Goal: Obtain resource: Download file/media

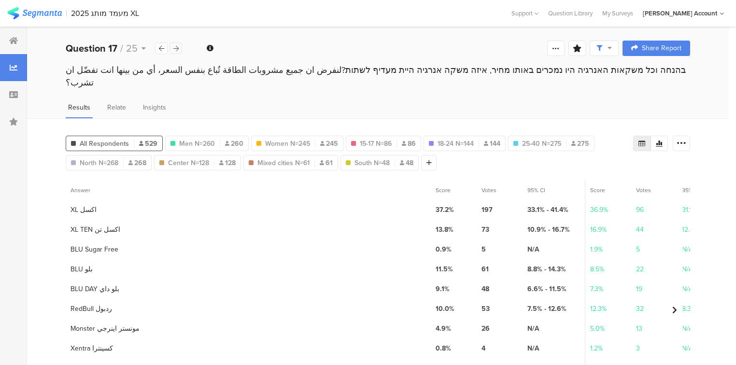
click at [176, 50] on icon at bounding box center [175, 48] width 5 height 6
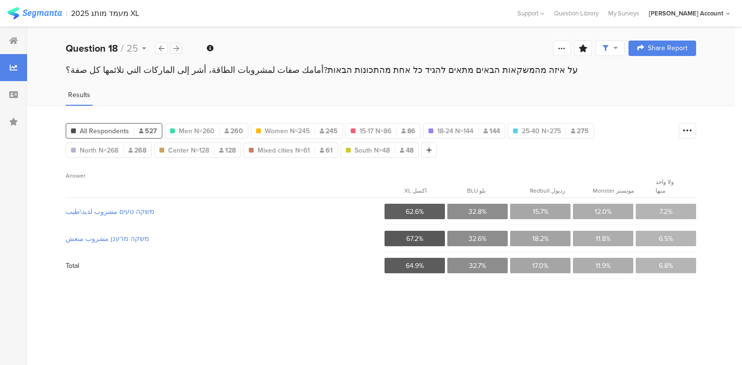
click at [176, 50] on icon at bounding box center [175, 48] width 5 height 6
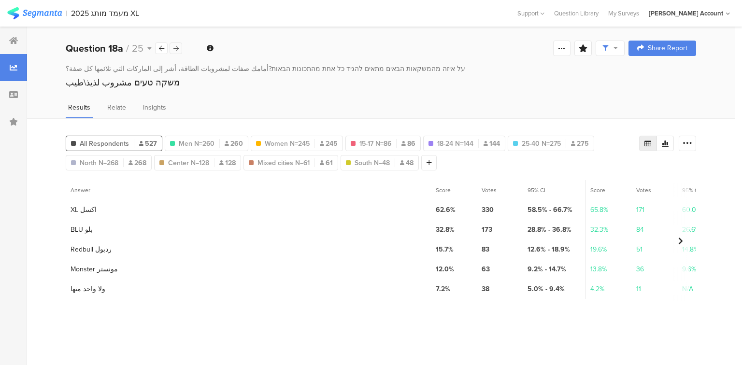
click at [174, 46] on icon at bounding box center [175, 48] width 5 height 6
click at [162, 52] on div at bounding box center [161, 49] width 13 height 12
click at [164, 52] on div at bounding box center [161, 49] width 13 height 12
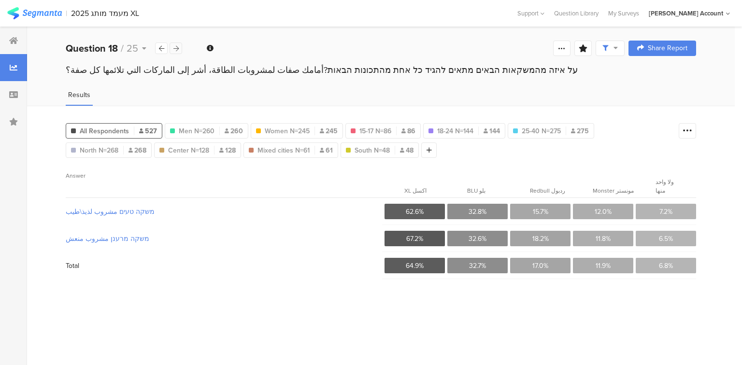
click at [178, 49] on icon at bounding box center [175, 48] width 5 height 6
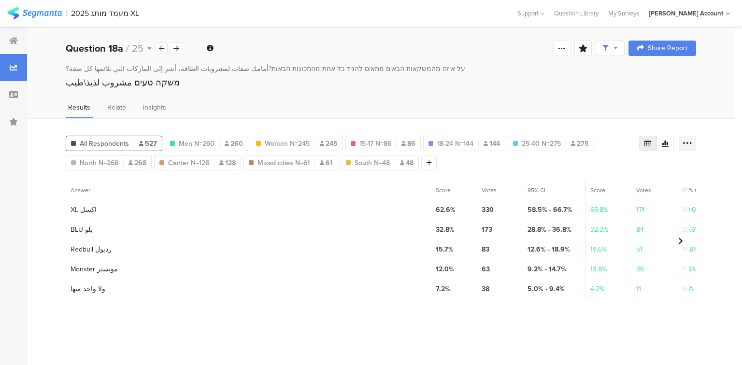
click at [689, 144] on icon at bounding box center [688, 144] width 10 height 10
click at [595, 172] on span "Export as Excel" at bounding box center [594, 170] width 46 height 10
click at [170, 47] on div at bounding box center [176, 49] width 13 height 12
click at [691, 141] on icon at bounding box center [688, 144] width 10 height 10
click at [601, 172] on span "Export as Excel" at bounding box center [594, 170] width 46 height 10
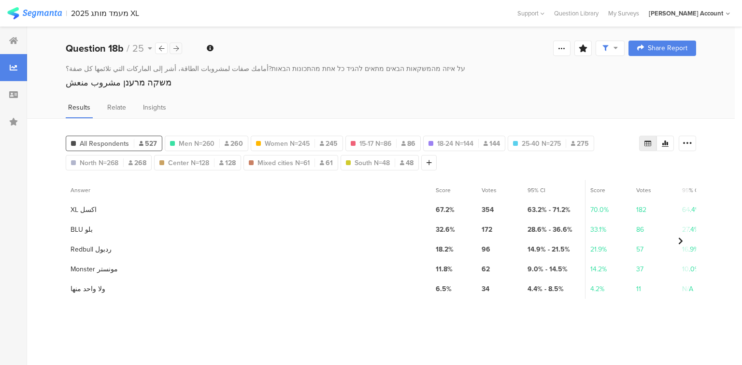
click at [176, 48] on icon at bounding box center [175, 48] width 5 height 6
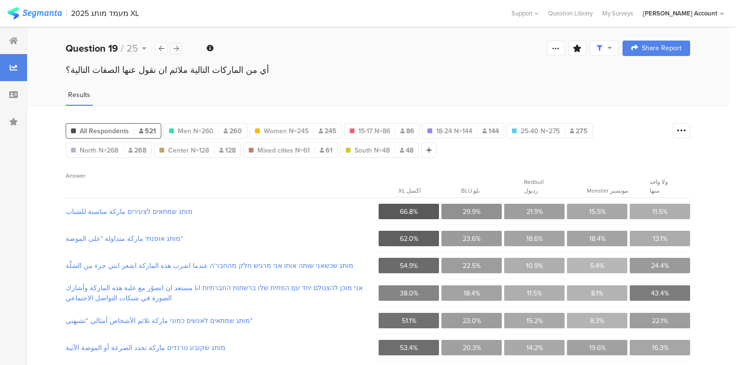
click at [176, 48] on icon at bounding box center [175, 48] width 5 height 6
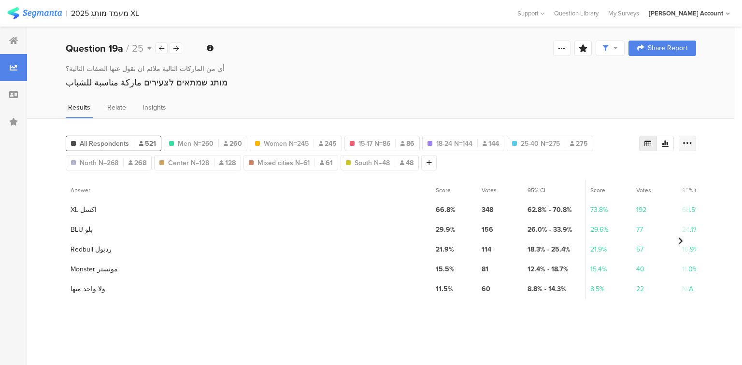
click at [684, 140] on icon at bounding box center [688, 144] width 10 height 10
click at [591, 169] on span "Export as Excel" at bounding box center [594, 170] width 46 height 10
click at [171, 88] on div "أي من الماركات التالية ملائم ان نقول عنها الصفات التالية؟ מותג שמתאים לצעירים م…" at bounding box center [381, 78] width 708 height 28
click at [690, 141] on icon at bounding box center [688, 144] width 10 height 10
click at [608, 172] on span "Export as Excel" at bounding box center [594, 170] width 46 height 10
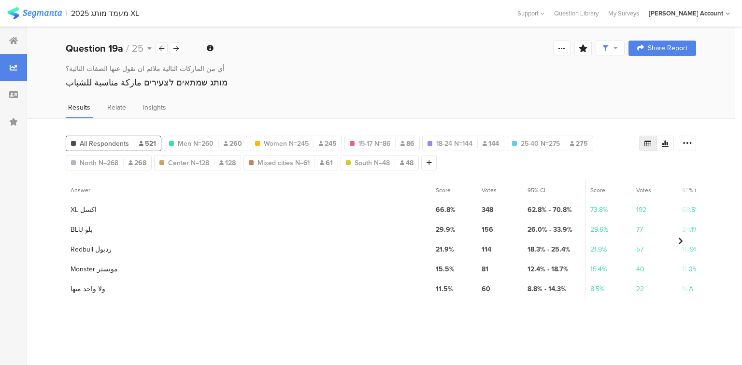
click at [181, 83] on div "מותג שמתאים לצעירים ماركة مناسبة للشباب" at bounding box center [381, 82] width 631 height 13
copy section "מותג שמתאים לצעירים ماركة مناسبة للشباب"
click at [173, 47] on icon at bounding box center [175, 48] width 5 height 6
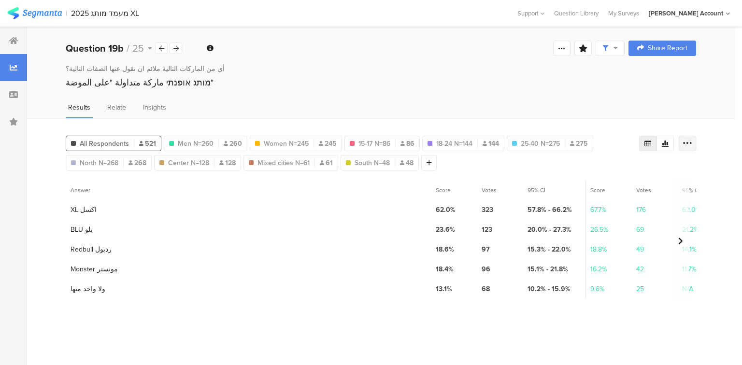
click at [685, 139] on icon at bounding box center [688, 144] width 10 height 10
click at [578, 166] on span "Export as Excel" at bounding box center [594, 170] width 46 height 10
click at [170, 47] on div at bounding box center [176, 49] width 13 height 12
click at [686, 144] on icon at bounding box center [688, 144] width 10 height 10
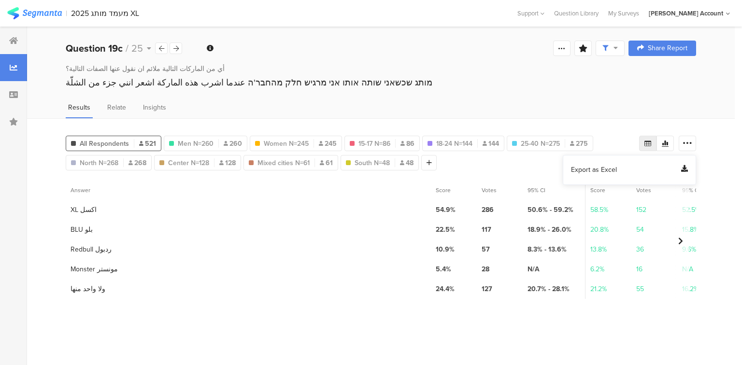
click at [603, 166] on span "Export as Excel" at bounding box center [594, 170] width 46 height 10
click at [233, 85] on div "מותג שכשאני שותה אותו אני מרגיש חלק מהחבר'ה عندما اشرب هذه الماركة اشعر انني جز…" at bounding box center [381, 82] width 631 height 13
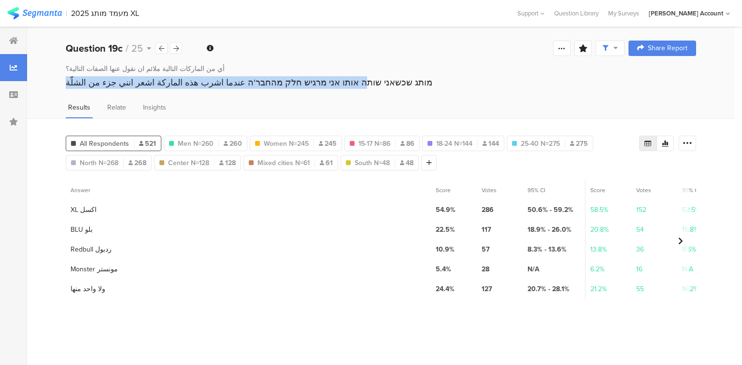
click at [233, 85] on div "מותג שכשאני שותה אותו אני מרגיש חלק מהחבר'ה عندما اشرب هذه الماركة اشعر انني جز…" at bounding box center [381, 82] width 631 height 13
copy section "מותג שכשאני שותה אותו אני מרגיש חלק מהחבר'ה عندما اشرب هذه الماركة اشعر انني جز…"
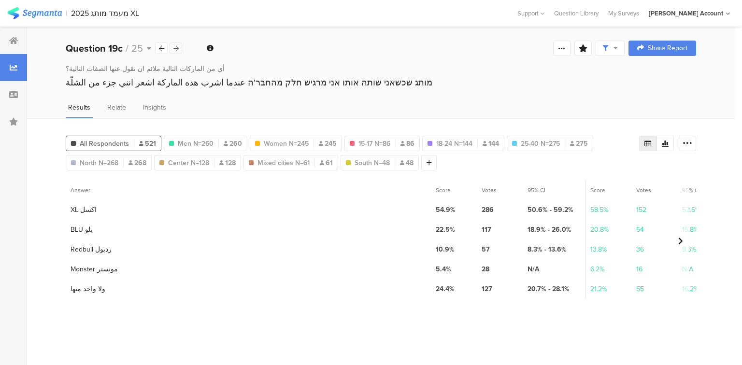
click at [178, 46] on icon at bounding box center [175, 48] width 5 height 6
click at [686, 140] on icon at bounding box center [688, 144] width 10 height 10
click at [595, 170] on span "Export as Excel" at bounding box center [594, 170] width 46 height 10
click at [192, 86] on div "אני מוכן להצטלם יחד עם הפחית שלו ברשתות החברתיות انا مستعد ان اتصوّر مع علبة هذ…" at bounding box center [381, 82] width 631 height 13
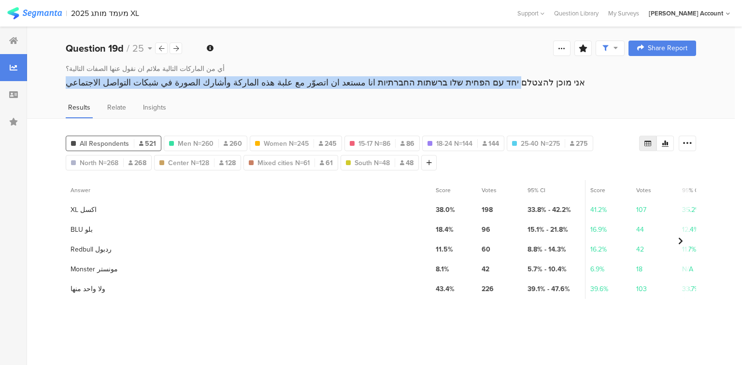
click at [192, 86] on div "אני מוכן להצטלם יחד עם הפחית שלו ברשתות החברתיות انا مستعد ان اتصوّر مع علبة هذ…" at bounding box center [381, 82] width 631 height 13
copy section "אני מוכן להצטלם יחד עם הפחית שלו ברשתות החברתיות انا مستعد ان اتصوّر مع علبة هذ…"
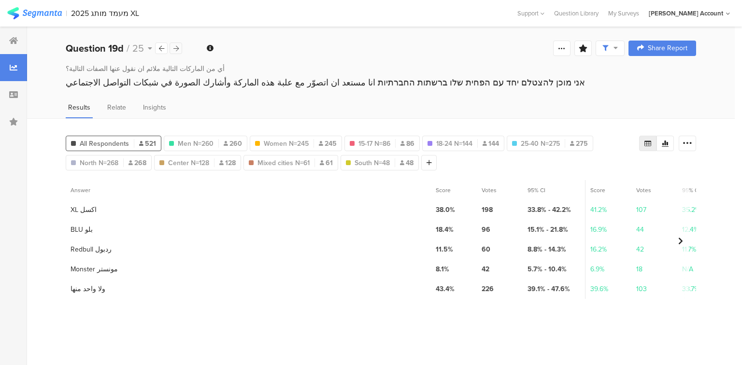
click at [178, 49] on icon at bounding box center [175, 48] width 5 height 6
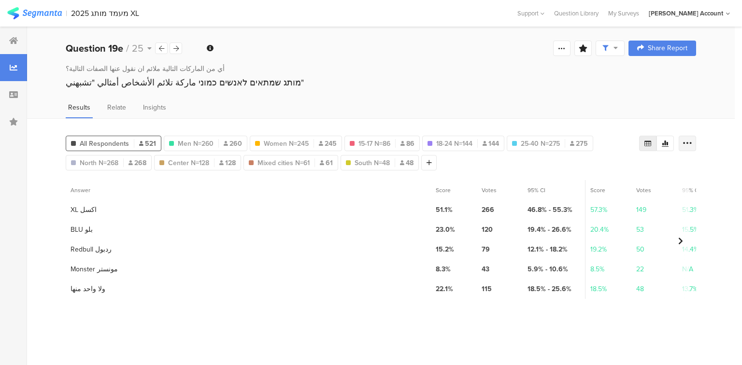
click at [685, 142] on icon at bounding box center [688, 144] width 10 height 10
click at [587, 171] on span "Export as Excel" at bounding box center [594, 170] width 46 height 10
click at [113, 84] on div "מותג שמתאים לאנשים כמוני ماركة تلائم الأشخاص أمثالي "تشبهني"" at bounding box center [381, 82] width 631 height 13
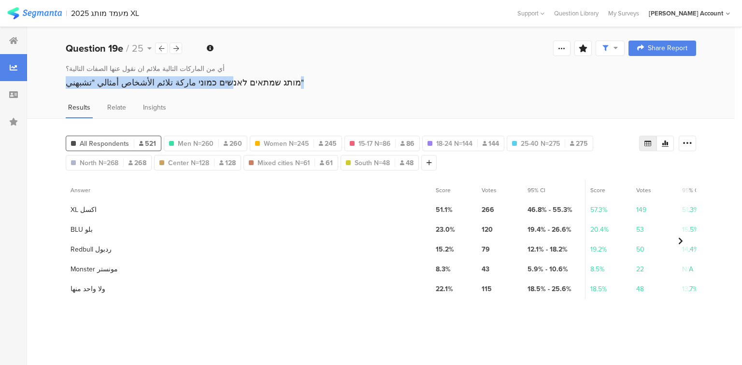
click at [113, 84] on div "מותג שמתאים לאנשים כמוני ماركة تلائم الأشخاص أمثالي "تشبهني"" at bounding box center [381, 82] width 631 height 13
copy section "מותג שמתאים לאנשים כמוני ماركة تلائم الأشخاص أمثالي "تشبهني""
click at [175, 48] on icon at bounding box center [175, 48] width 5 height 6
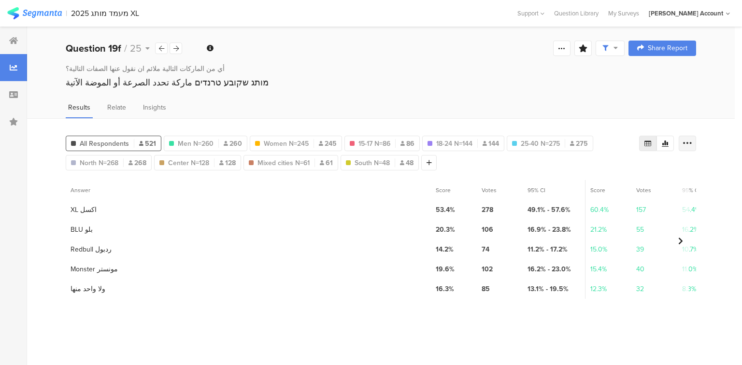
click at [686, 142] on icon at bounding box center [688, 144] width 10 height 10
click at [584, 171] on span "Export as Excel" at bounding box center [594, 170] width 46 height 10
click at [240, 83] on div "מותג שקובע טרנדים ماركة تحدد الصرعة أو الموضة الآتية" at bounding box center [381, 82] width 631 height 13
drag, startPoint x: 238, startPoint y: 83, endPoint x: 172, endPoint y: 82, distance: 65.2
click at [172, 82] on div "מותג שקובע טרנדים ماركة تحدد الصرعة أو الموضة الآتية" at bounding box center [381, 82] width 631 height 13
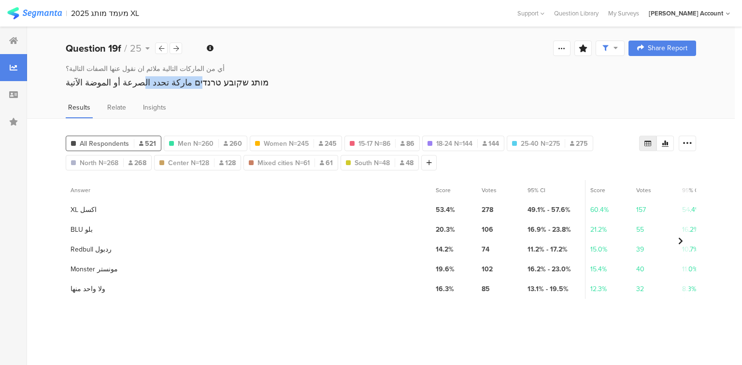
copy div "מותג שקובע טרנדים"
click at [178, 46] on icon at bounding box center [175, 48] width 5 height 6
click at [688, 145] on icon at bounding box center [688, 144] width 10 height 10
click at [595, 171] on span "Export as Excel" at bounding box center [594, 170] width 46 height 10
drag, startPoint x: 257, startPoint y: 81, endPoint x: 171, endPoint y: 80, distance: 86.0
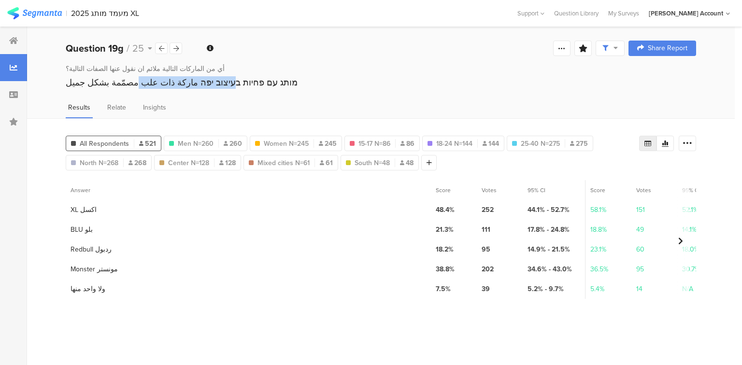
click at [171, 80] on div "מותג עם פחיות בעיצוב יפה ماركة ذات علب مصمّمة بشكل جميل" at bounding box center [381, 82] width 631 height 13
copy div "מותג עם פחיות בעיצוב יפה"
click at [178, 49] on icon at bounding box center [175, 48] width 5 height 6
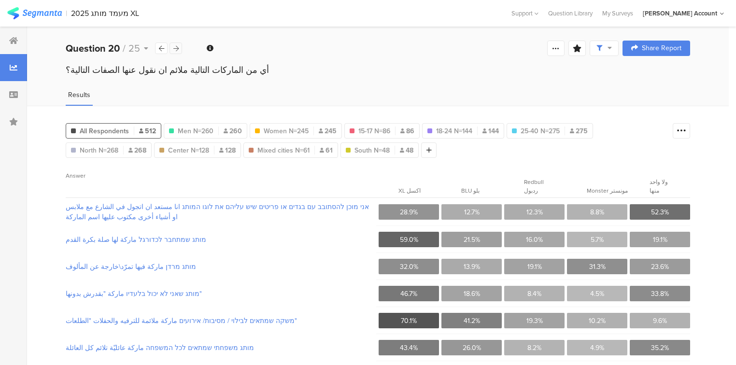
click at [178, 49] on icon at bounding box center [175, 48] width 5 height 6
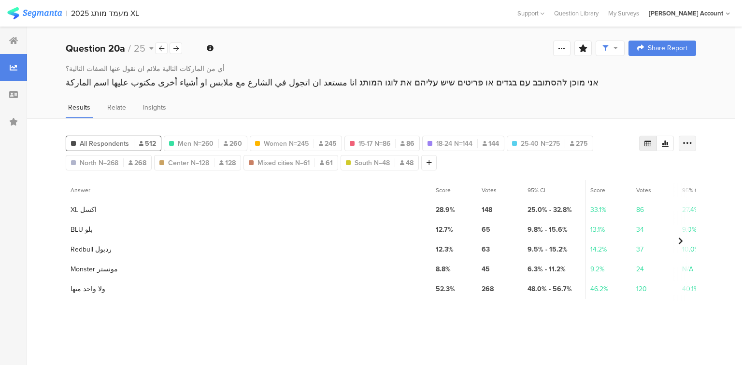
click at [686, 143] on icon at bounding box center [688, 144] width 10 height 10
click at [603, 171] on span "Export as Excel" at bounding box center [594, 170] width 46 height 10
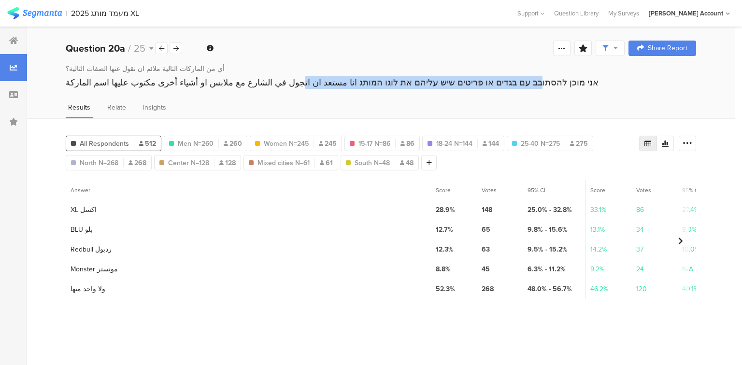
drag, startPoint x: 513, startPoint y: 81, endPoint x: 292, endPoint y: 75, distance: 221.4
click at [292, 76] on div "אני מוכן להסתובב עם בגדים או פריטים שיש עליהם את לוגו המותג انا مستعد ان اتجول …" at bounding box center [381, 82] width 631 height 13
copy div "אני מוכן להסתובב עם בגדים או פריטים שיש עליהם את לוגו המותג"
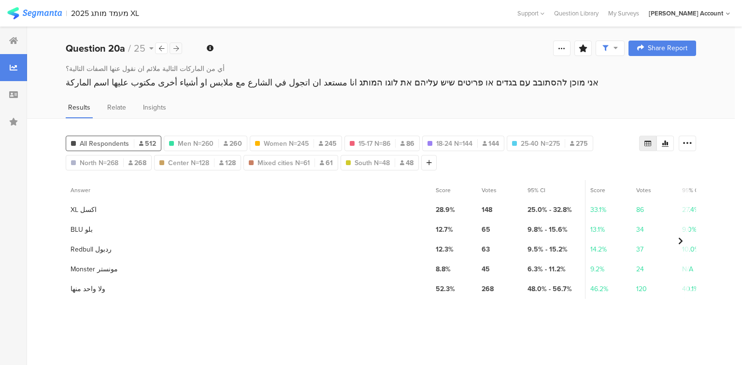
click at [176, 48] on icon at bounding box center [175, 48] width 5 height 6
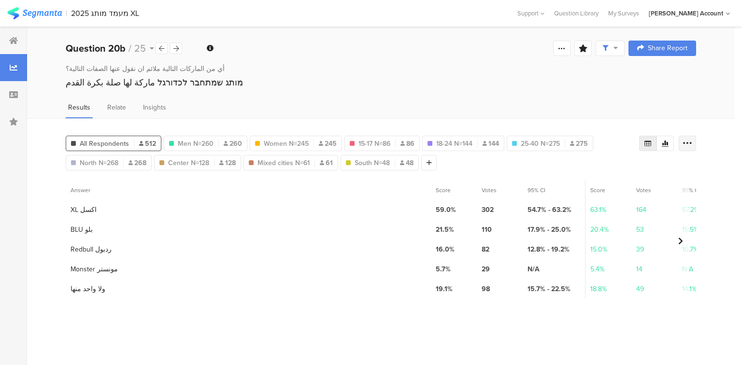
click at [687, 143] on icon at bounding box center [688, 144] width 10 height 10
click at [597, 170] on span "Export as Excel" at bounding box center [594, 170] width 46 height 10
drag, startPoint x: 139, startPoint y: 81, endPoint x: 292, endPoint y: 84, distance: 153.2
click at [292, 84] on div "מותג שמתחבר לכדורגל ماركة لها صلة بكرة القدم" at bounding box center [381, 82] width 631 height 13
click at [193, 82] on div "מותג שמתחבר לכדורגל ماركة لها صلة بكرة القدم" at bounding box center [381, 82] width 631 height 13
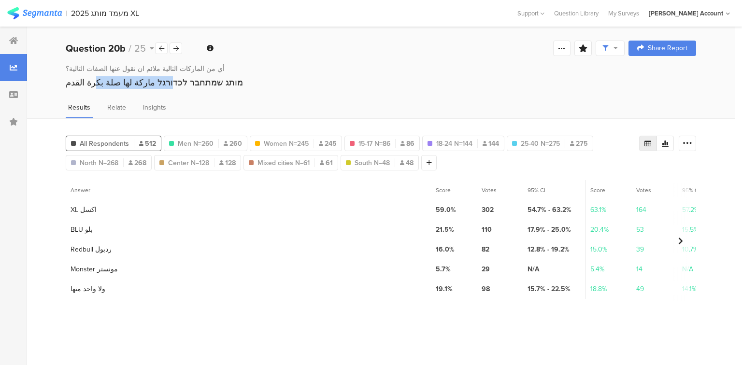
drag, startPoint x: 215, startPoint y: 81, endPoint x: 133, endPoint y: 83, distance: 82.2
click at [133, 83] on div "מותג שמתחבר לכדורגל ماركة لها صلة بكرة القدم" at bounding box center [381, 82] width 631 height 13
copy div "מותג שמתחבר לכדורגל م"
click at [158, 46] on div at bounding box center [161, 49] width 13 height 12
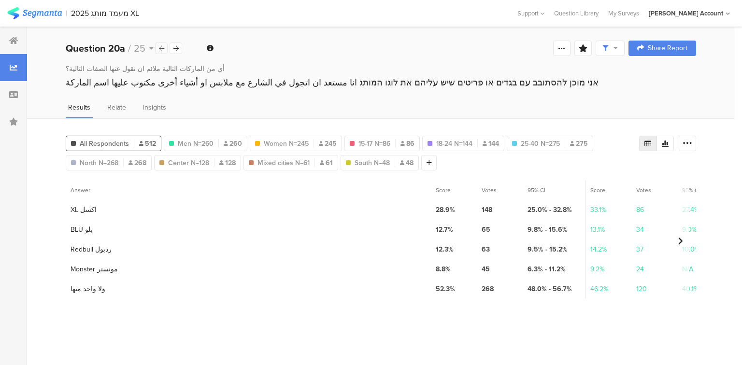
click at [158, 46] on div at bounding box center [161, 49] width 13 height 12
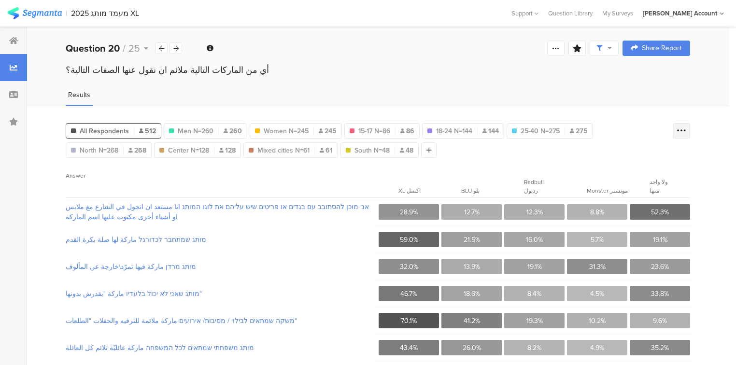
click at [687, 130] on icon at bounding box center [682, 131] width 10 height 10
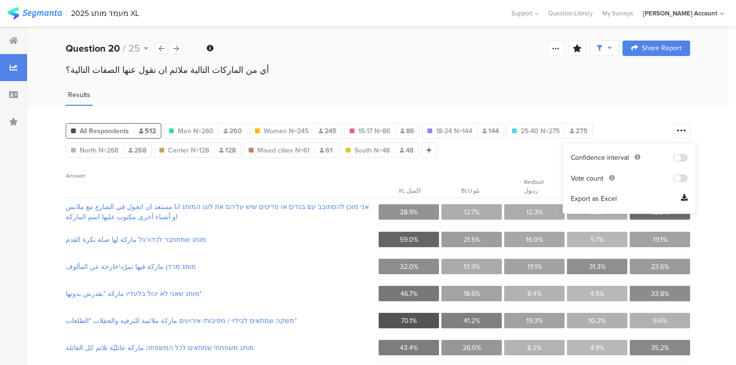
click at [581, 201] on span "Export as Excel" at bounding box center [594, 199] width 46 height 10
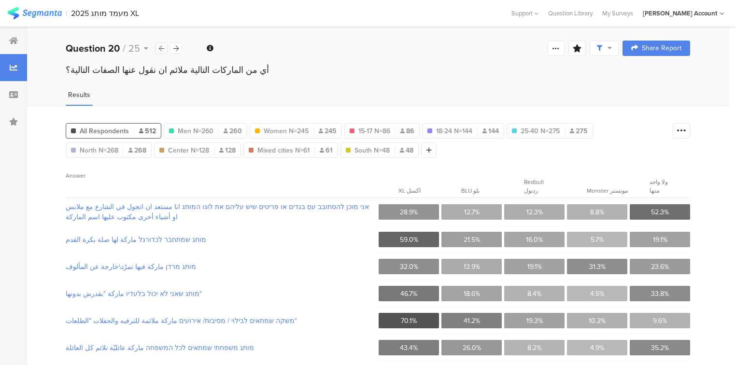
click at [161, 48] on icon at bounding box center [161, 48] width 5 height 6
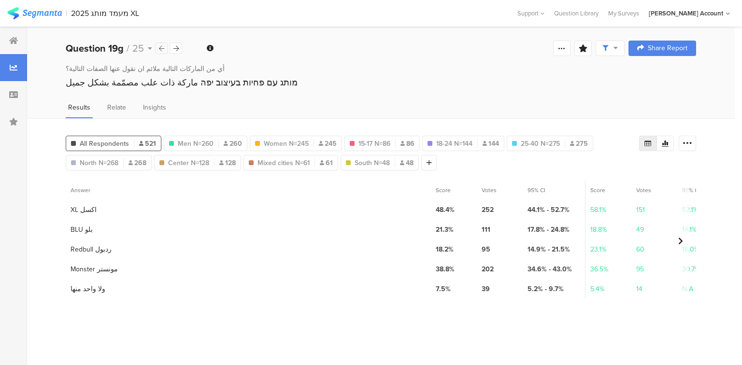
click at [161, 48] on icon at bounding box center [161, 48] width 5 height 6
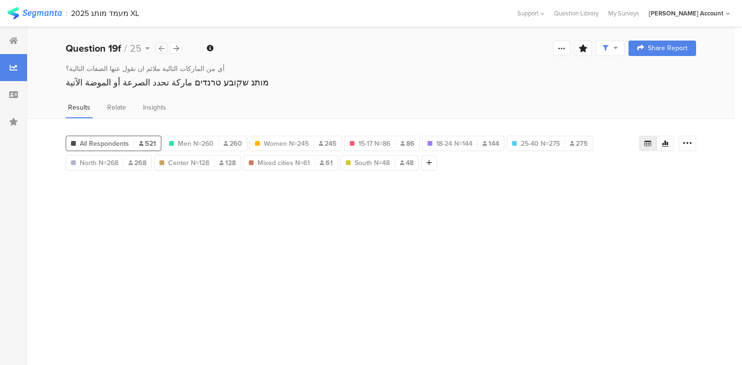
click at [161, 48] on icon at bounding box center [161, 48] width 5 height 6
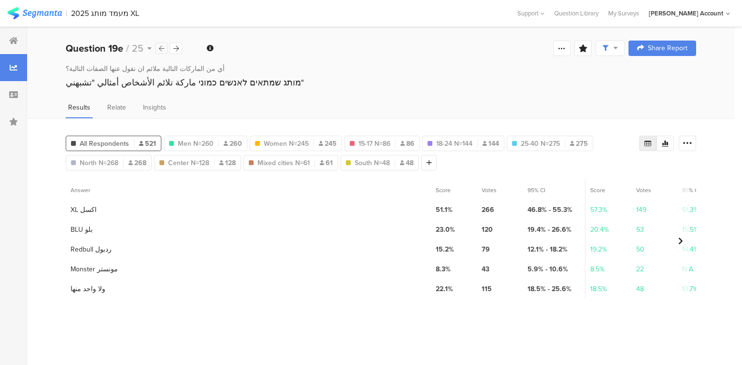
click at [161, 48] on icon at bounding box center [161, 48] width 5 height 6
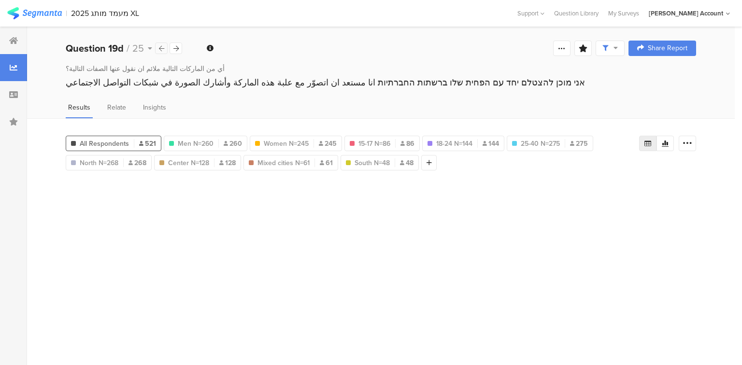
click at [161, 48] on icon at bounding box center [161, 48] width 5 height 6
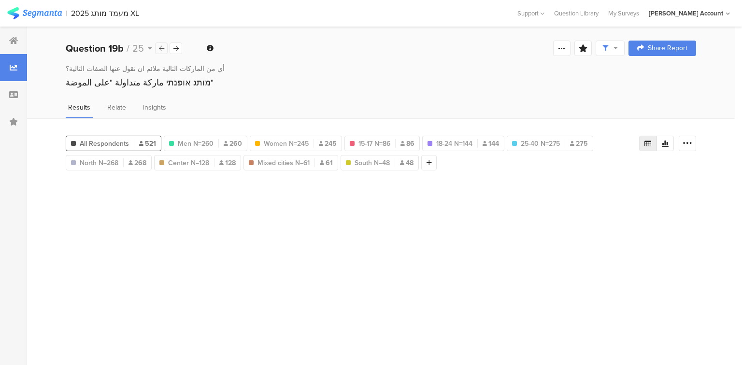
click at [161, 48] on icon at bounding box center [161, 48] width 5 height 6
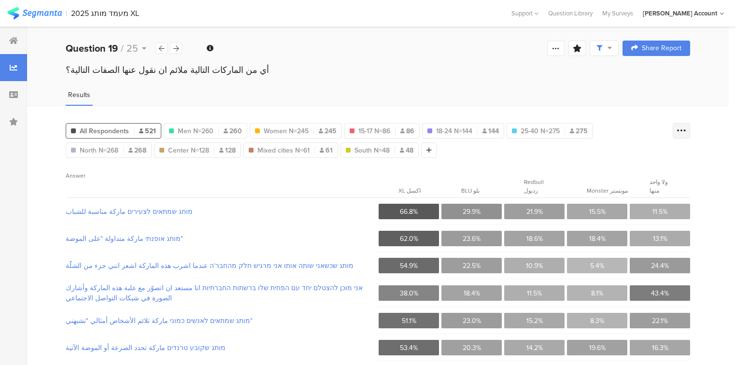
click at [687, 131] on icon at bounding box center [682, 131] width 10 height 10
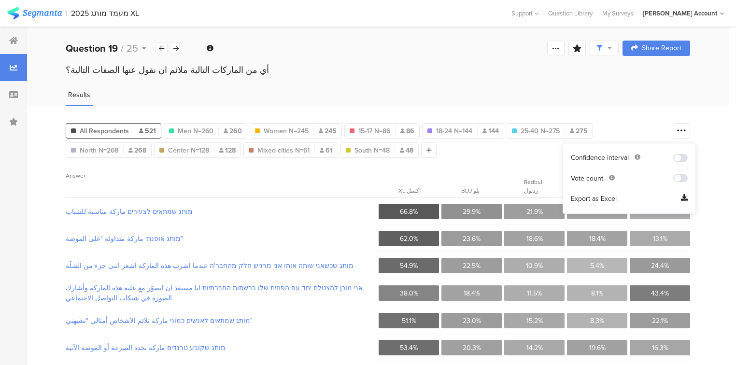
click at [592, 197] on span "Export as Excel" at bounding box center [594, 199] width 46 height 10
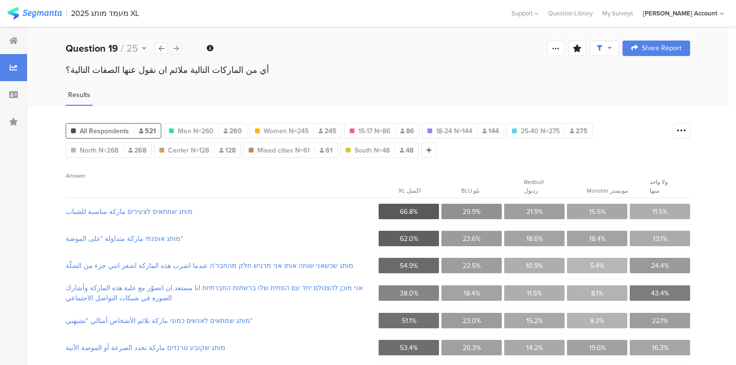
click at [179, 46] on div at bounding box center [176, 49] width 13 height 12
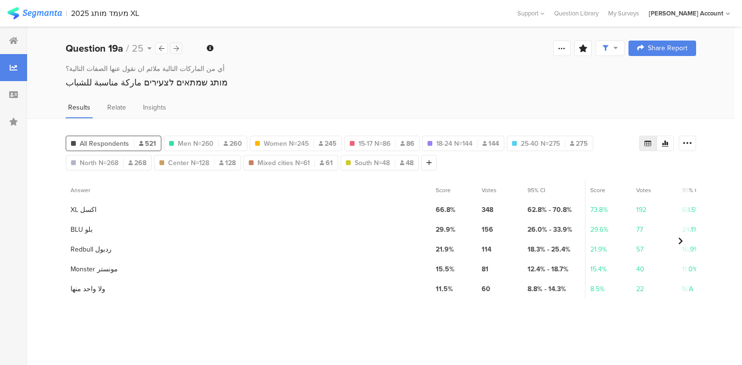
click at [178, 46] on icon at bounding box center [175, 48] width 5 height 6
click at [177, 47] on icon at bounding box center [175, 48] width 5 height 6
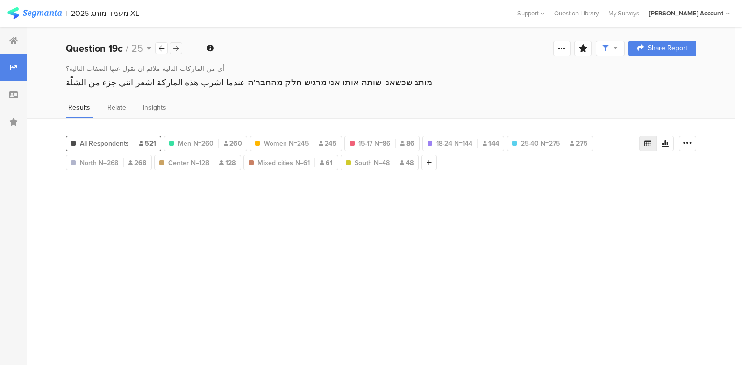
click at [177, 47] on icon at bounding box center [175, 48] width 5 height 6
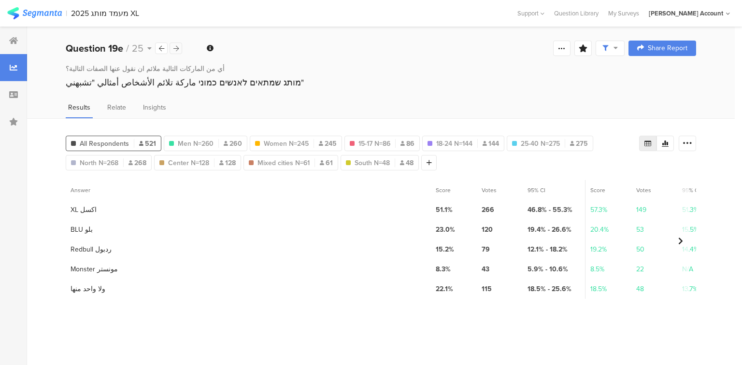
click at [177, 47] on icon at bounding box center [175, 48] width 5 height 6
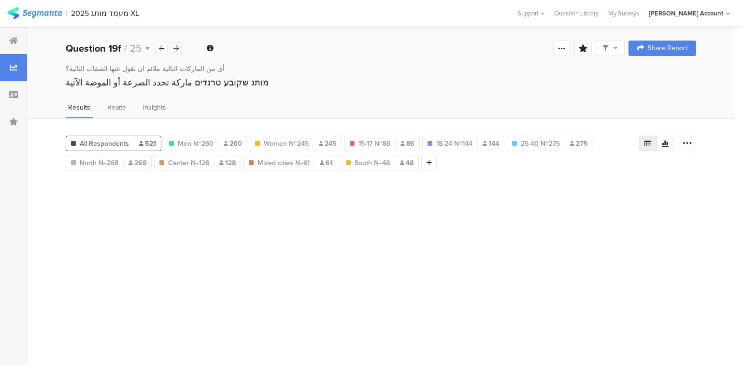
click at [177, 47] on icon at bounding box center [175, 48] width 5 height 6
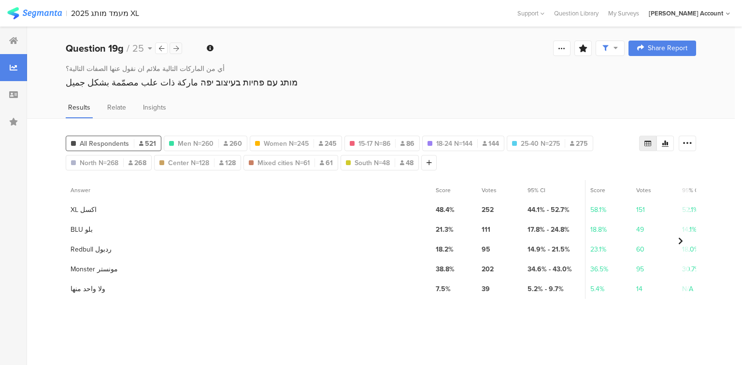
click at [177, 47] on icon at bounding box center [175, 48] width 5 height 6
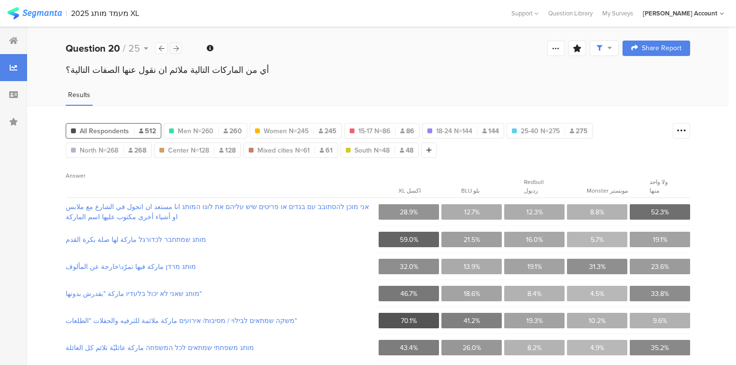
click at [177, 47] on icon at bounding box center [175, 48] width 5 height 6
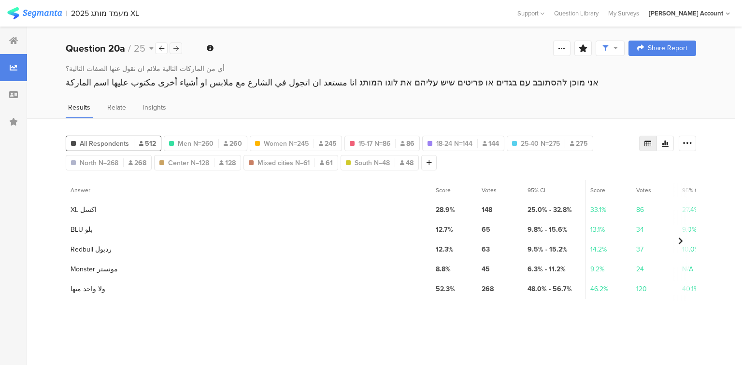
click at [177, 47] on icon at bounding box center [175, 48] width 5 height 6
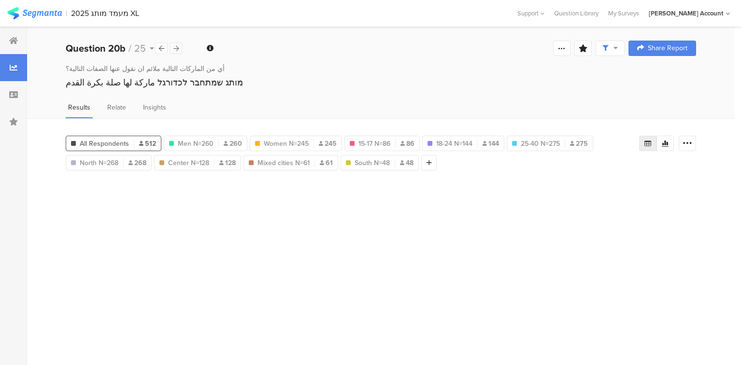
click at [177, 47] on icon at bounding box center [175, 48] width 5 height 6
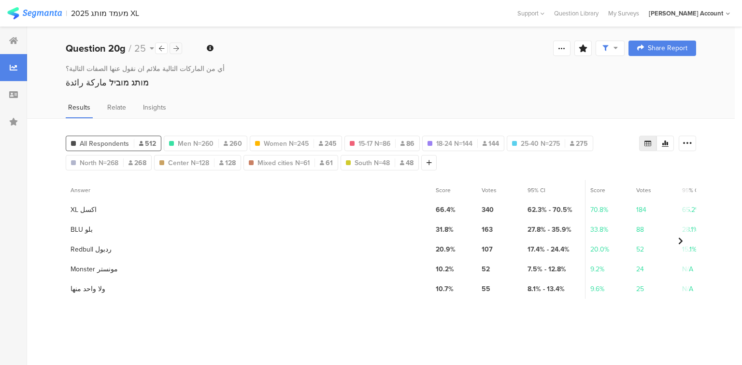
click at [177, 47] on icon at bounding box center [175, 48] width 5 height 6
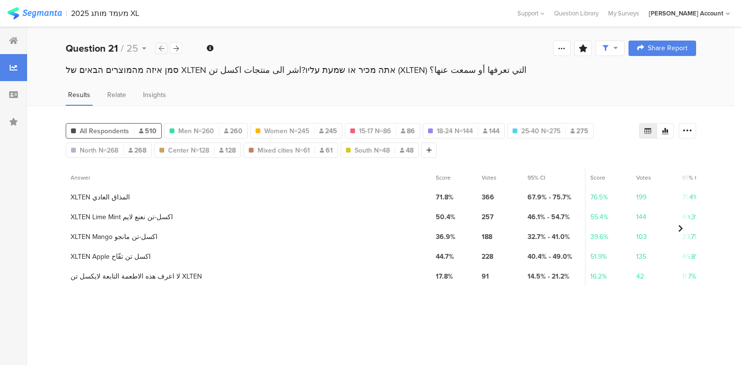
click at [162, 48] on icon at bounding box center [161, 48] width 5 height 6
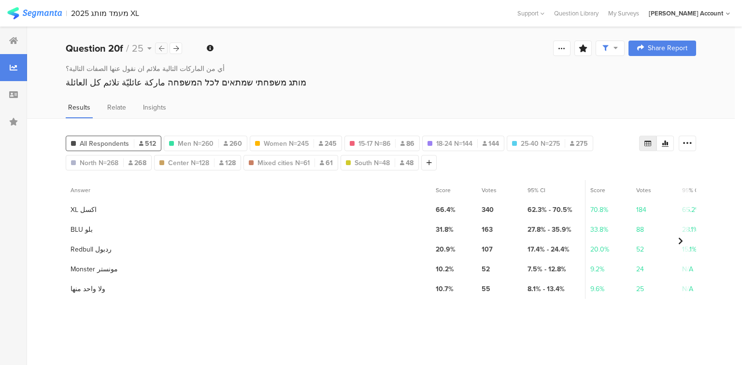
click at [162, 48] on icon at bounding box center [161, 48] width 5 height 6
click at [12, 43] on icon at bounding box center [13, 41] width 9 height 8
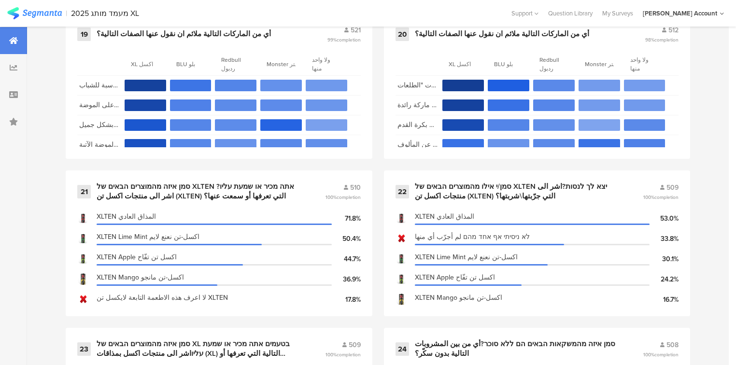
scroll to position [1933, 0]
